Goal: Information Seeking & Learning: Learn about a topic

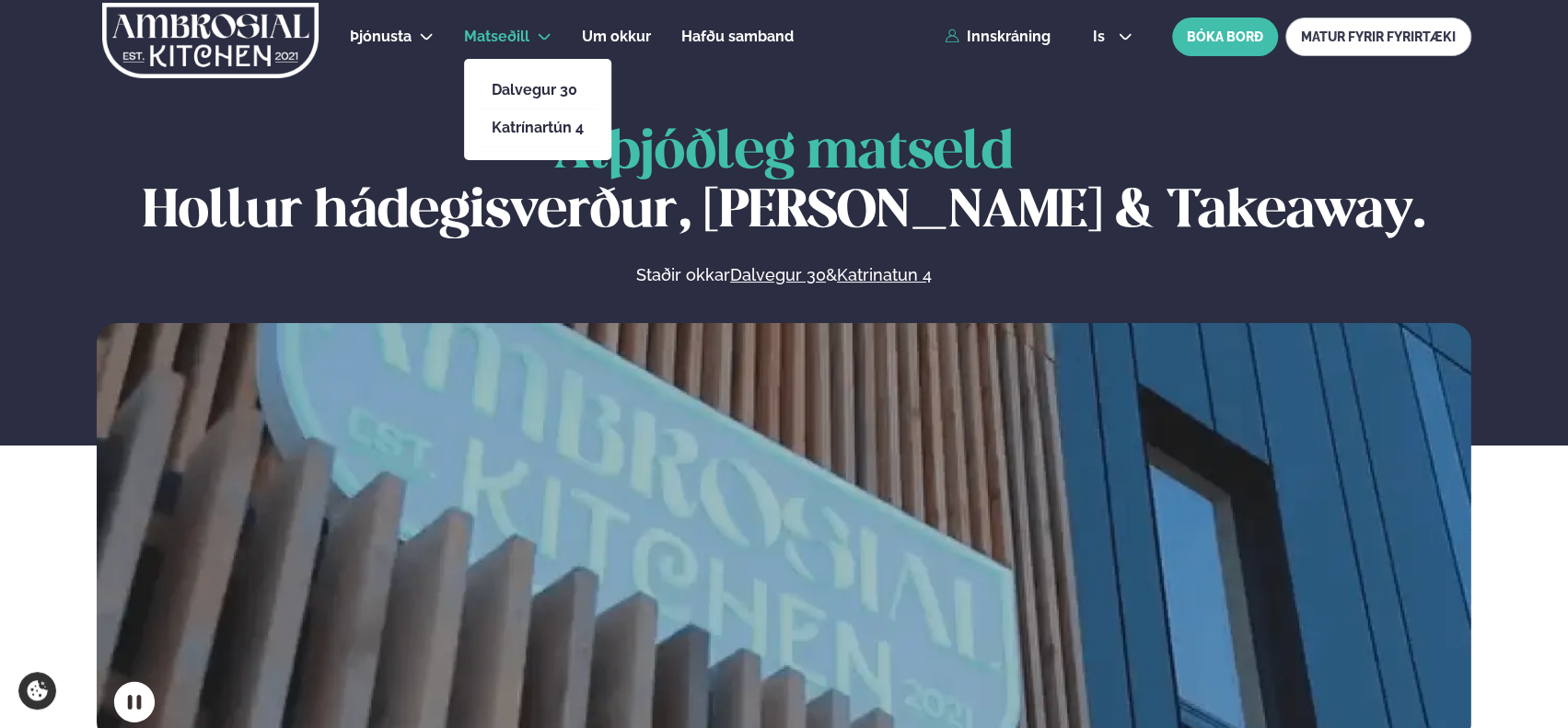
click at [510, 39] on span "Matseðill" at bounding box center [496, 36] width 65 height 18
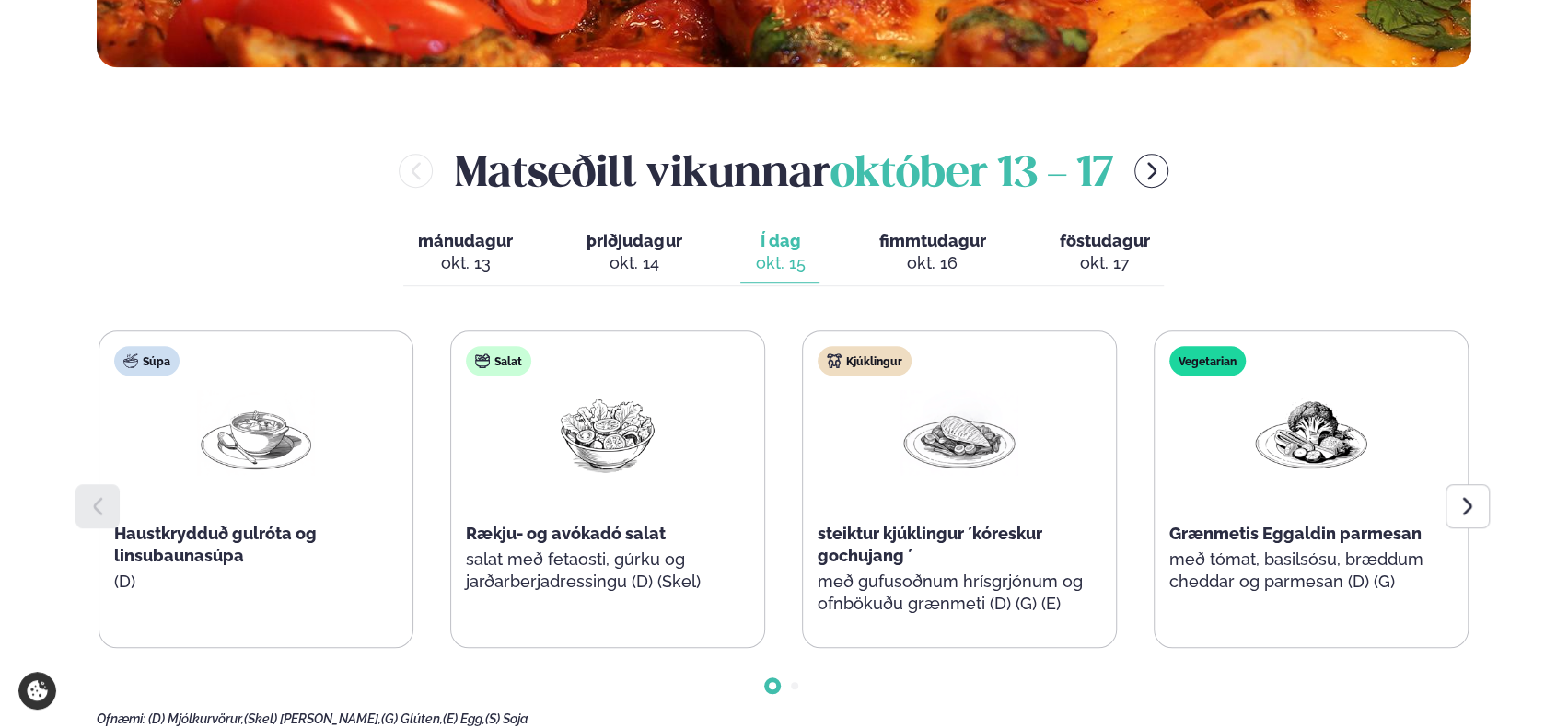
scroll to position [731, 0]
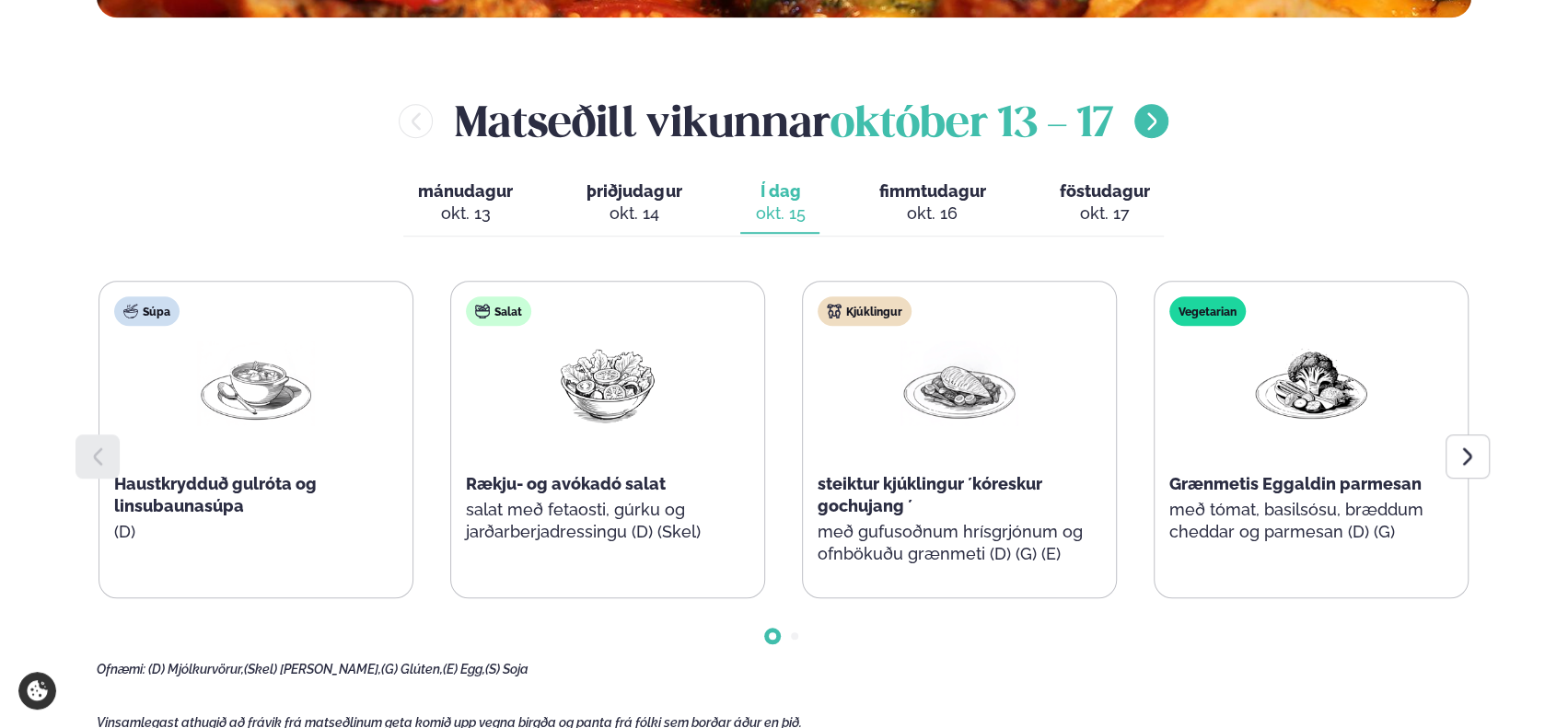
click at [1151, 118] on icon "menu-btn-right" at bounding box center [1152, 122] width 22 height 22
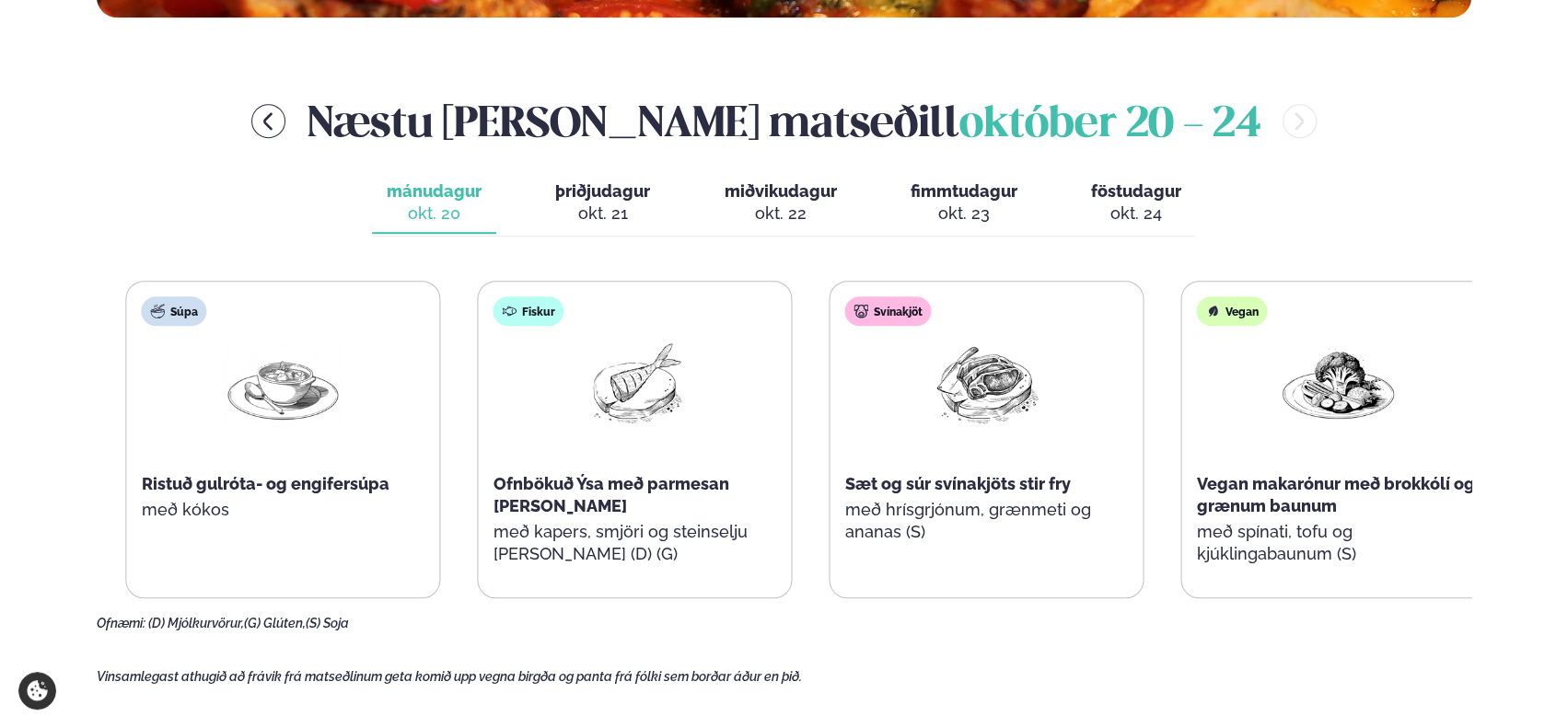
click at [923, 511] on p "með hrísgrjónum, grænmeti og ananas (S)" at bounding box center [987, 521] width 284 height 44
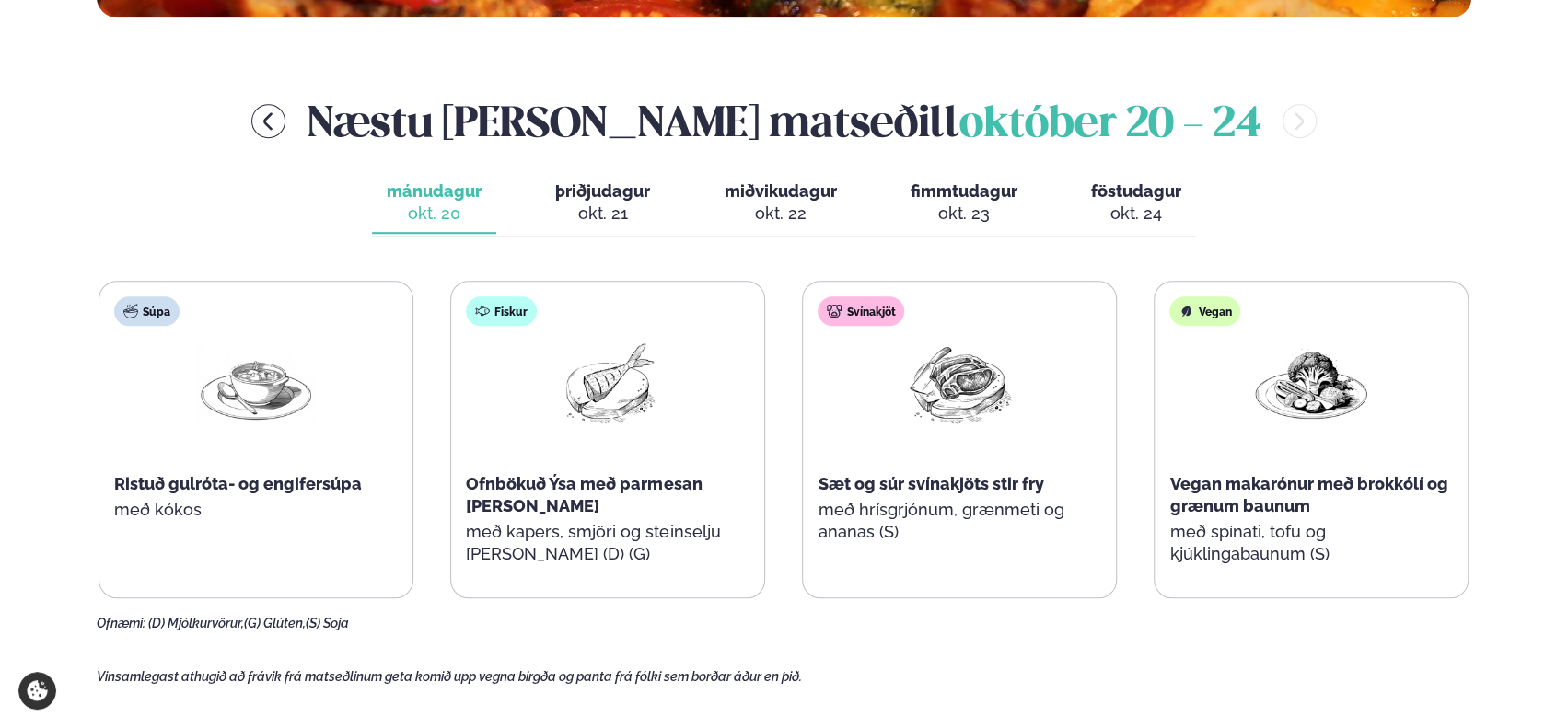
click at [593, 191] on span "þriðjudagur" at bounding box center [602, 191] width 95 height 19
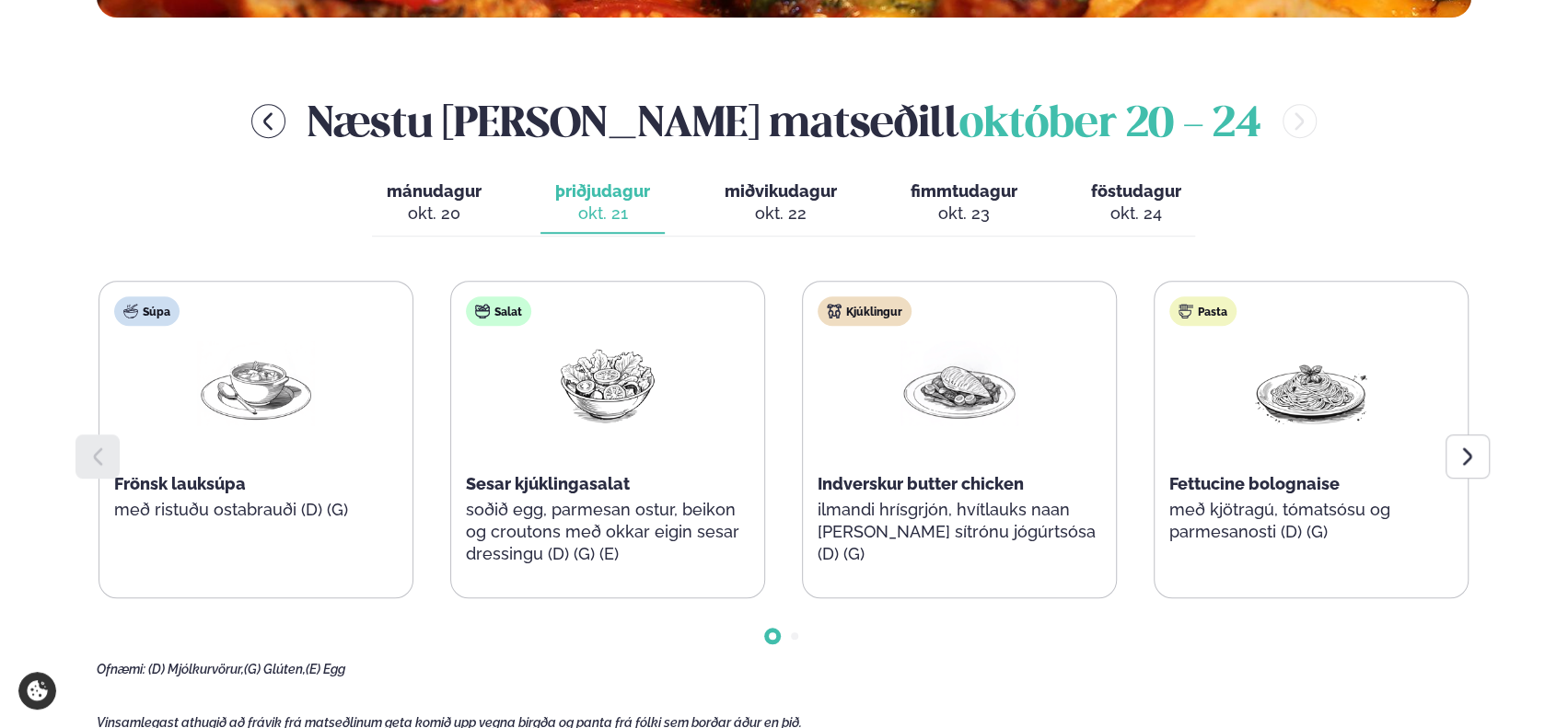
click at [436, 203] on div "okt. 20" at bounding box center [434, 214] width 95 height 22
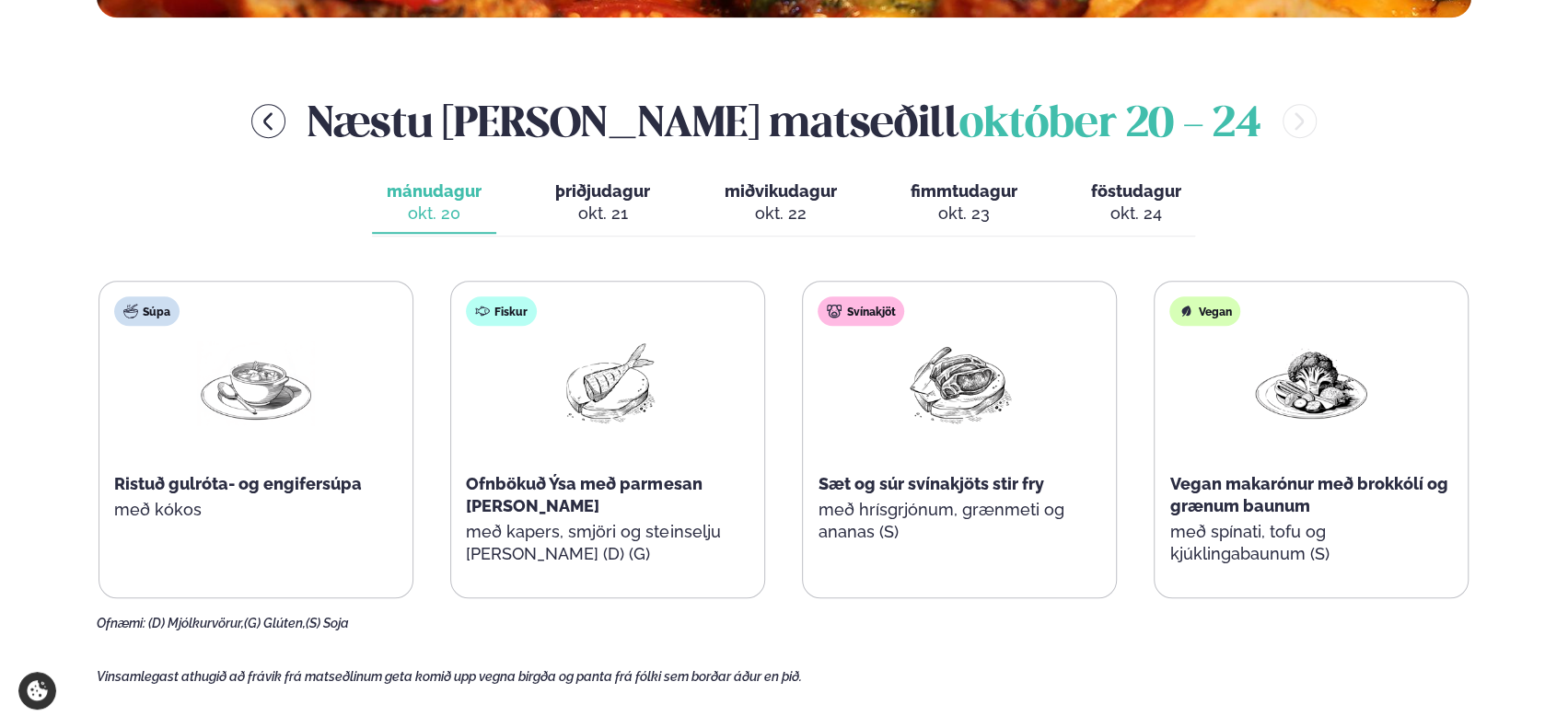
click at [796, 205] on div "okt. 22" at bounding box center [780, 214] width 112 height 22
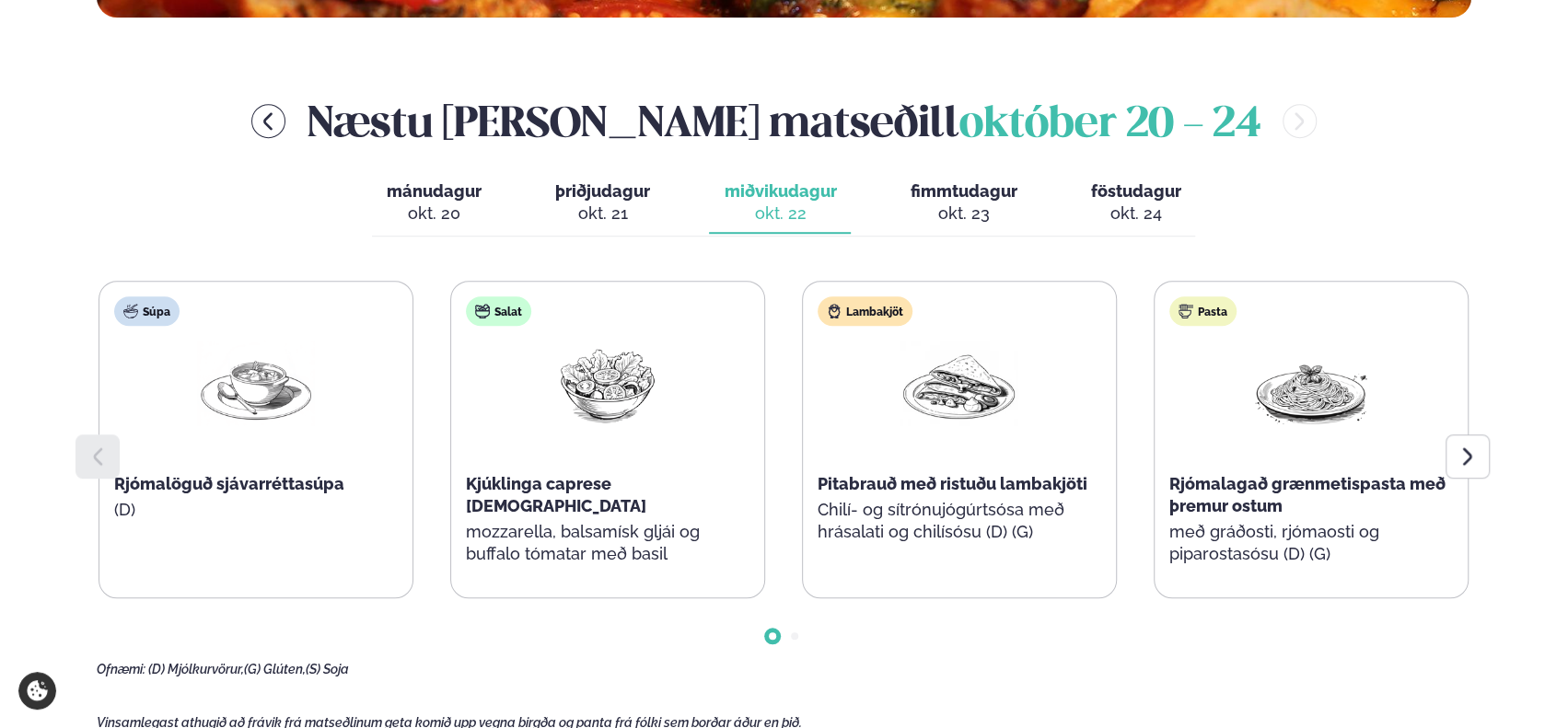
click at [942, 200] on span "fimmtudagur" at bounding box center [963, 191] width 107 height 19
